Goal: Browse casually: Explore the website without a specific task or goal

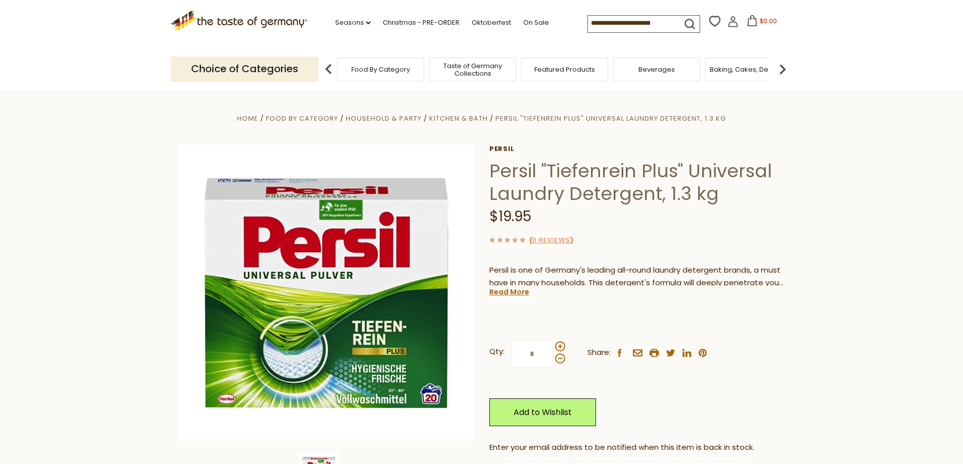
click at [467, 67] on span "Taste of Germany Collections" at bounding box center [472, 69] width 81 height 15
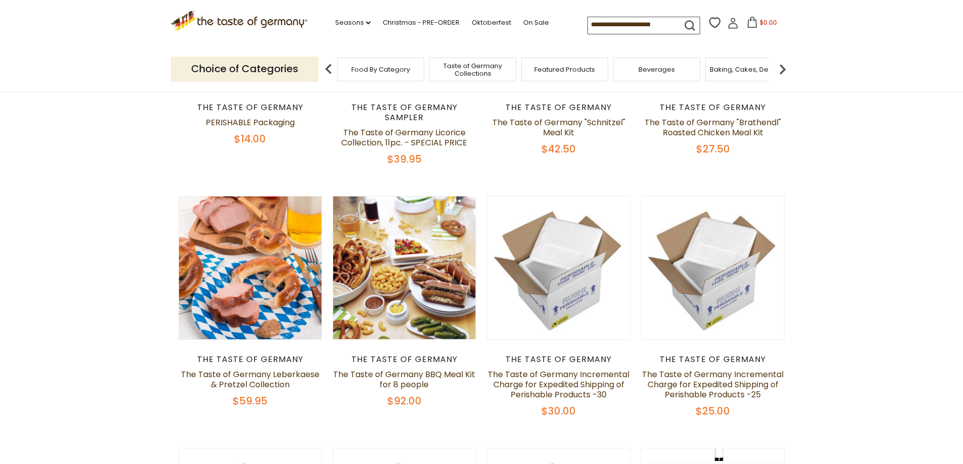
scroll to position [253, 0]
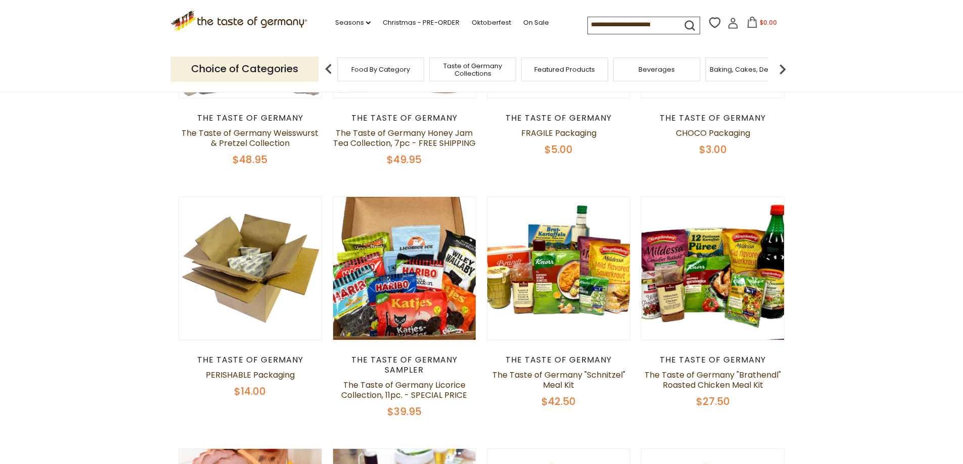
click at [732, 72] on span "Baking, Cakes, Desserts" at bounding box center [749, 70] width 78 height 8
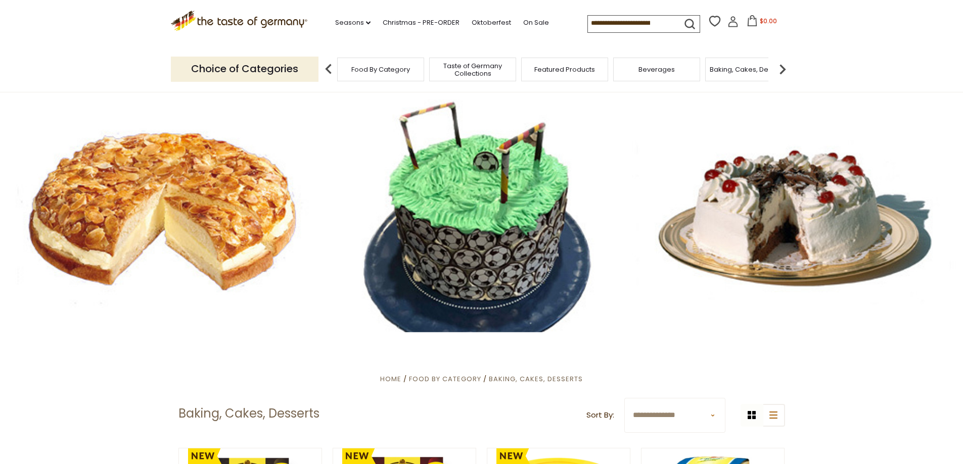
click at [782, 69] on img at bounding box center [782, 69] width 20 height 20
click at [721, 74] on div "Breads" at bounding box center [706, 70] width 87 height 24
click at [714, 74] on div "Breads" at bounding box center [713, 70] width 87 height 24
